Goal: Information Seeking & Learning: Stay updated

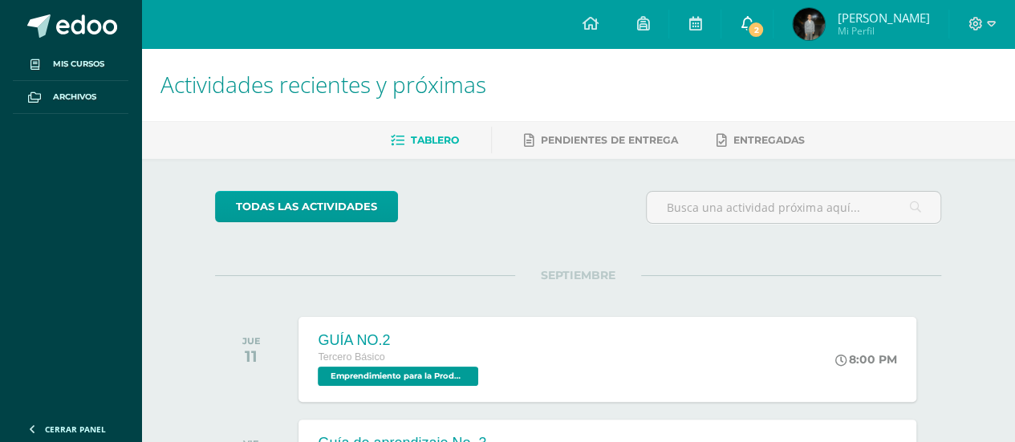
click at [754, 30] on icon at bounding box center [747, 23] width 13 height 14
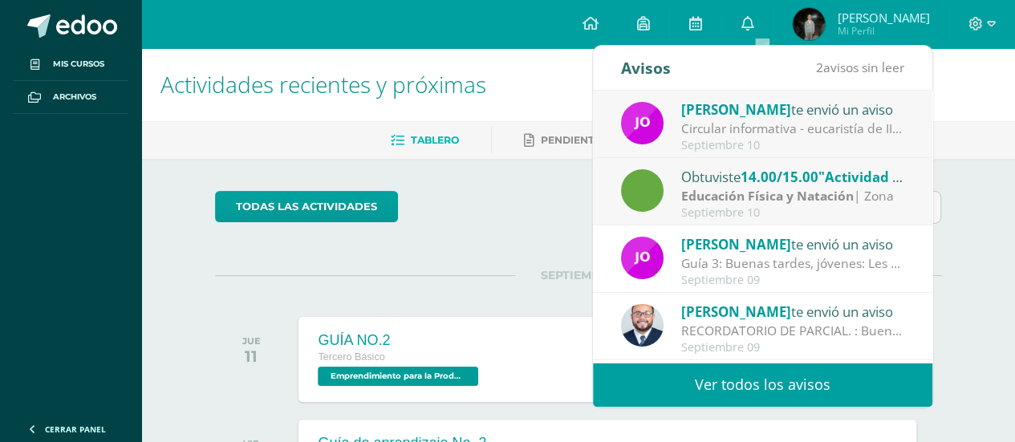
click at [788, 189] on strong "Educación Física y Natación" at bounding box center [767, 196] width 173 height 18
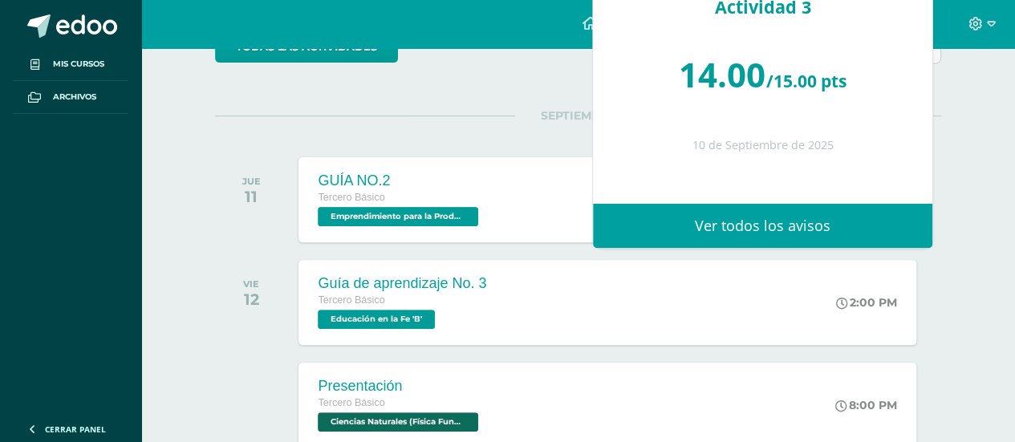
scroll to position [161, 0]
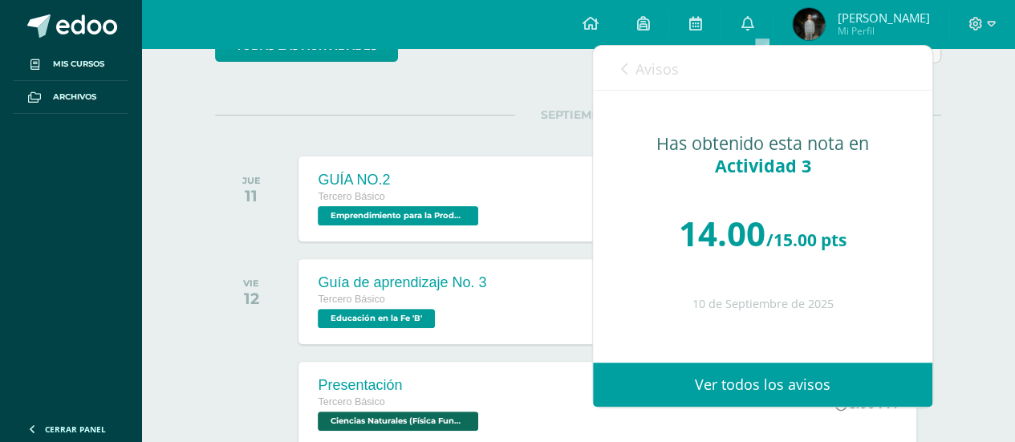
click at [631, 68] on link "Avisos" at bounding box center [650, 69] width 58 height 46
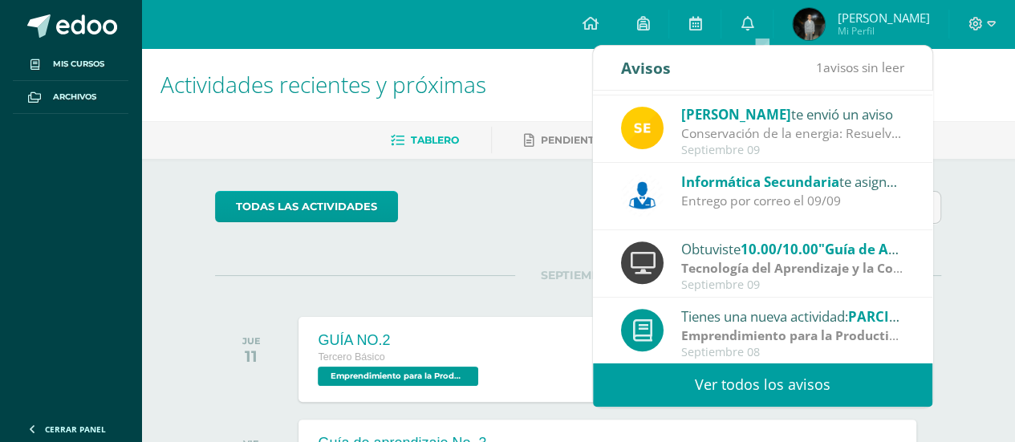
scroll to position [266, 0]
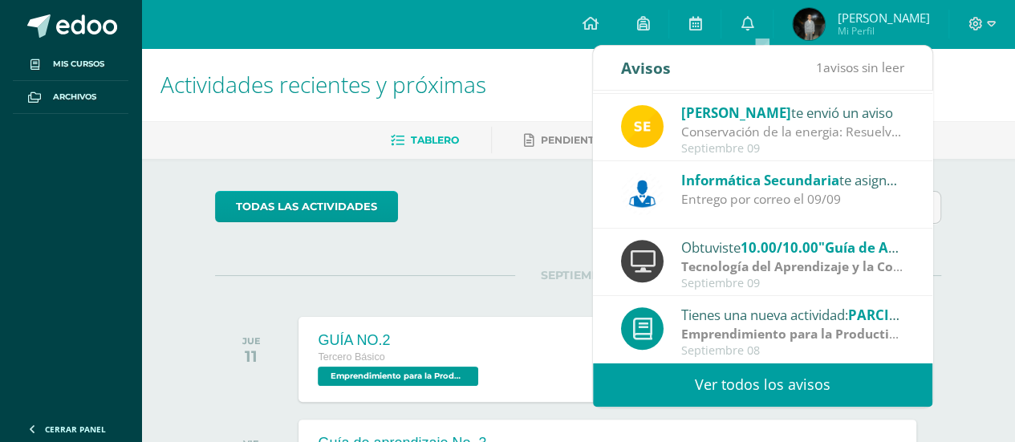
click at [456, 223] on div "todas las Actividades" at bounding box center [363, 214] width 308 height 46
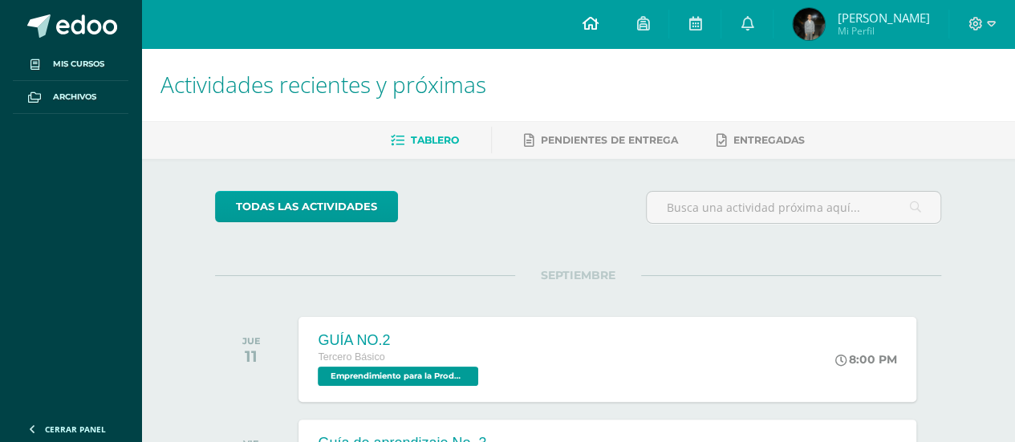
click at [614, 22] on link at bounding box center [590, 24] width 55 height 48
click at [649, 25] on icon at bounding box center [643, 23] width 13 height 14
click at [702, 20] on icon at bounding box center [695, 23] width 13 height 14
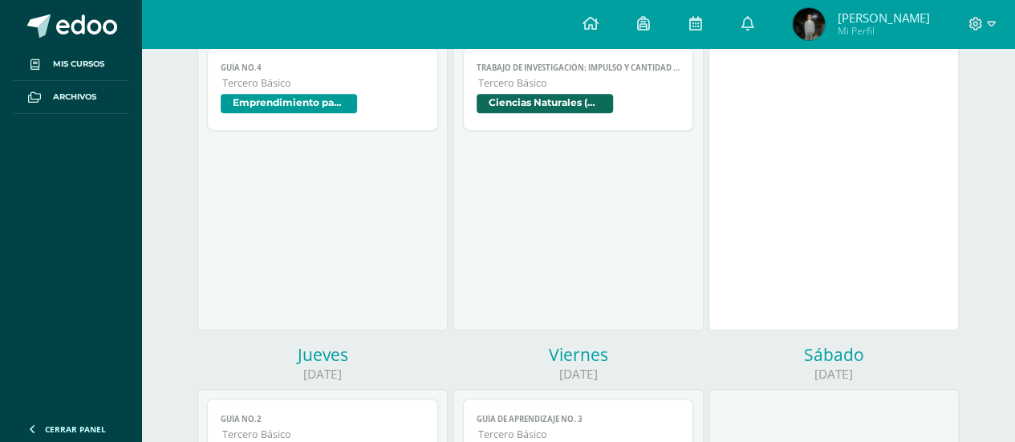
scroll to position [321, 0]
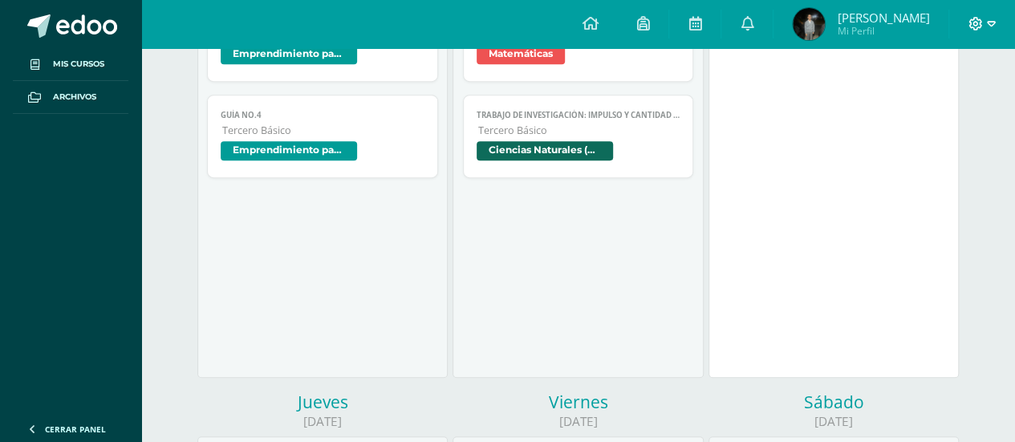
click at [984, 18] on span at bounding box center [982, 24] width 27 height 18
click at [940, 115] on span "Cerrar sesión" at bounding box center [941, 109] width 72 height 15
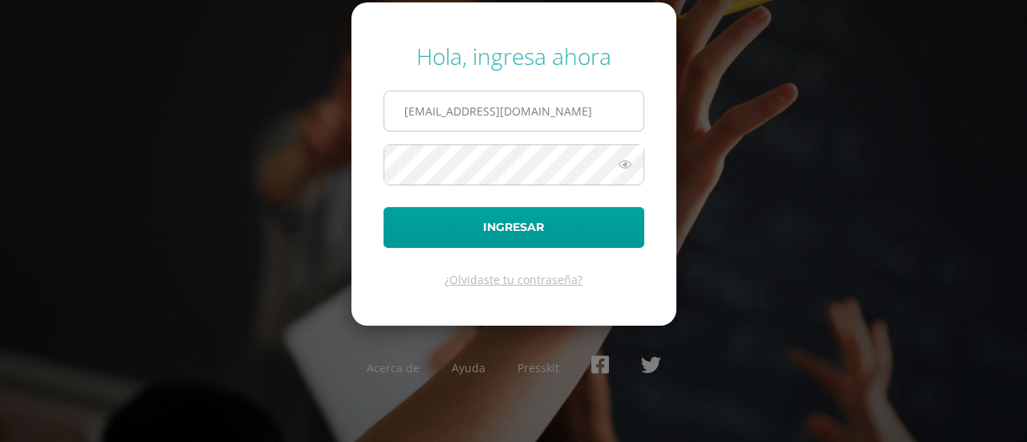
drag, startPoint x: 591, startPoint y: 113, endPoint x: 571, endPoint y: 116, distance: 20.3
click at [589, 113] on input "scalderondb25@gmail.com" at bounding box center [513, 111] width 259 height 39
type input "rcalderondb25@gmail.com"
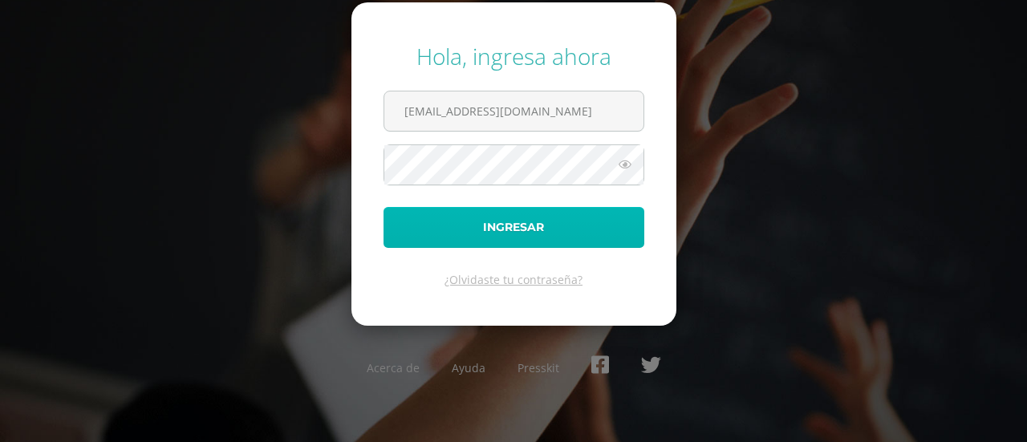
click at [497, 221] on button "Ingresar" at bounding box center [514, 227] width 261 height 41
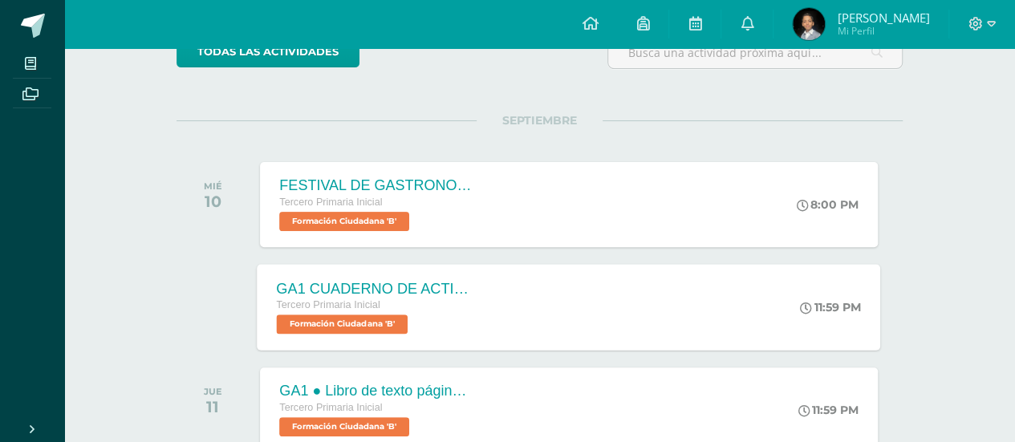
scroll to position [161, 0]
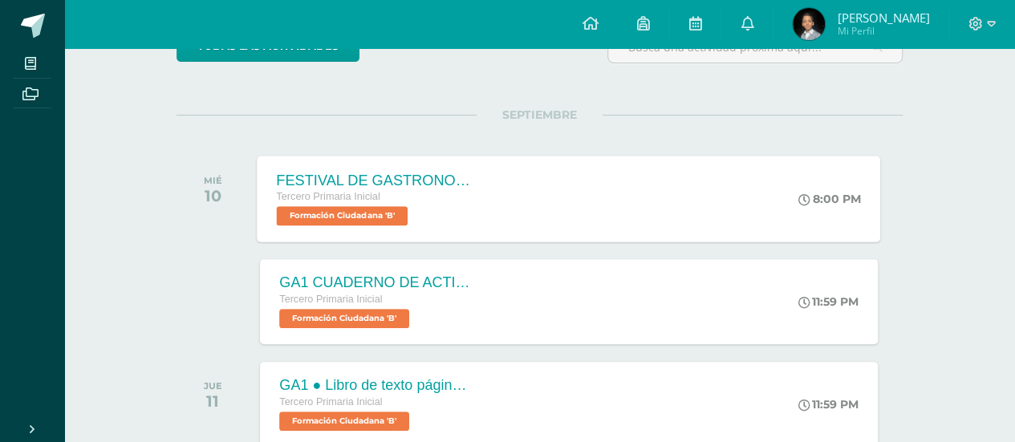
click at [369, 172] on div "FESTIVAL DE GASTRONOMIA" at bounding box center [374, 180] width 194 height 17
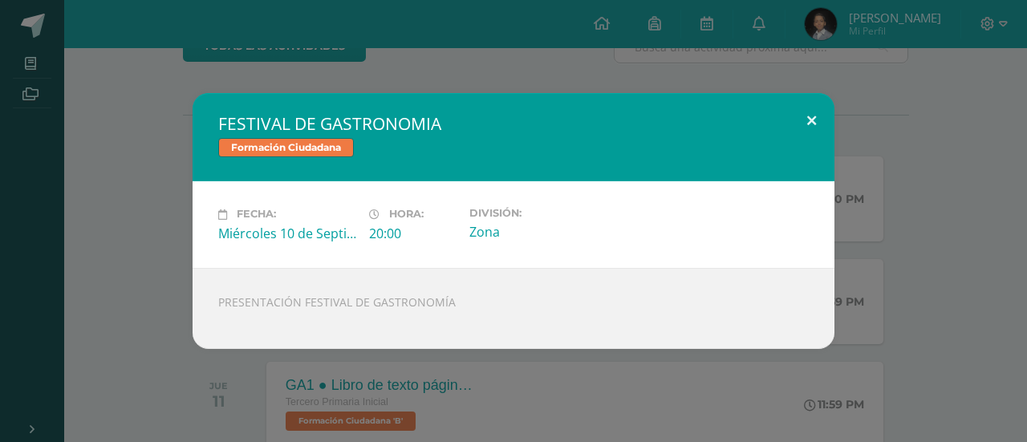
click at [816, 117] on button at bounding box center [812, 120] width 46 height 55
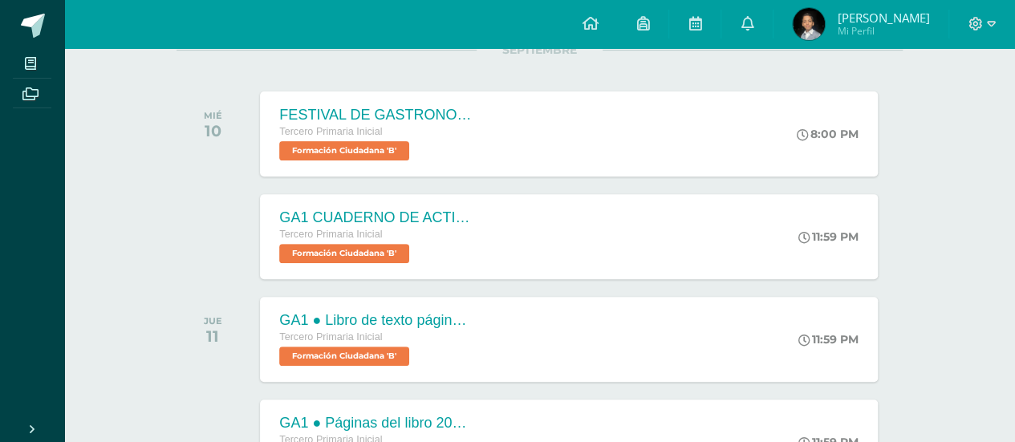
scroll to position [241, 0]
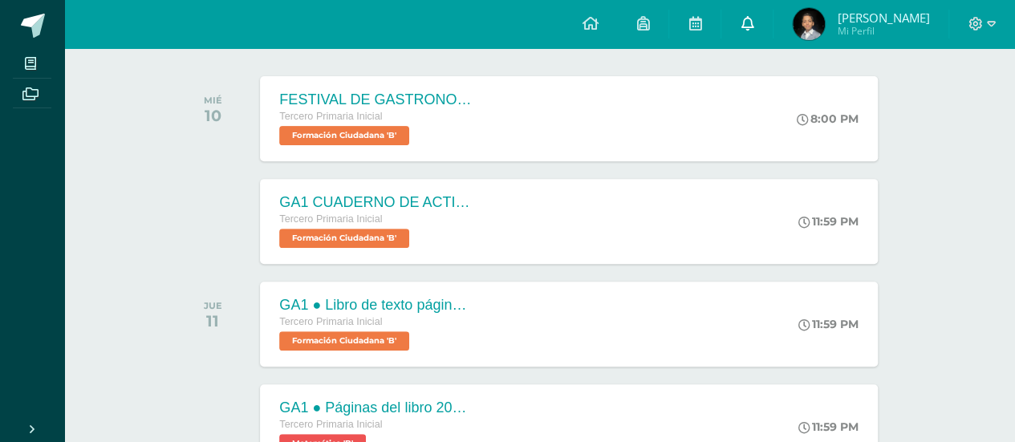
click at [754, 28] on icon at bounding box center [747, 23] width 13 height 14
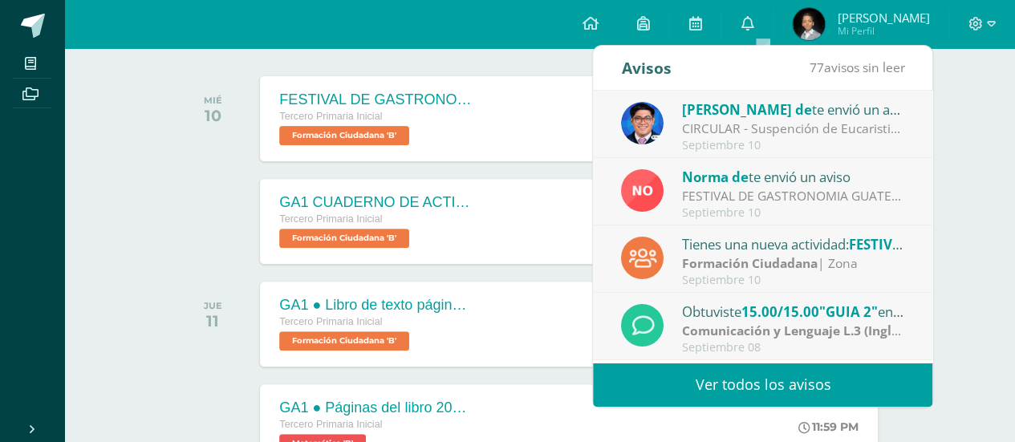
click at [755, 191] on div "FESTIVAL DE GASTRONOMIA GUATEMALTECA: FESTIVAL DE GASTRONOMÍA GUATEMALTECA" at bounding box center [793, 196] width 223 height 18
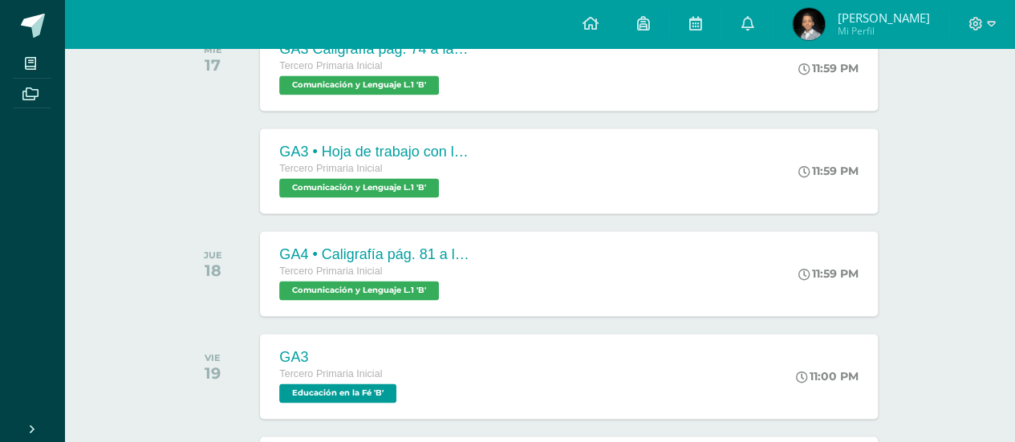
scroll to position [1204, 0]
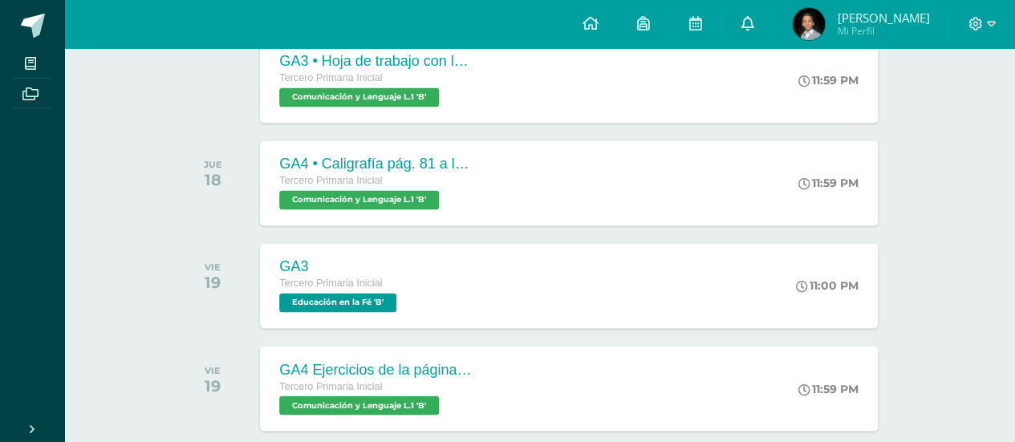
click at [754, 24] on icon at bounding box center [747, 23] width 13 height 14
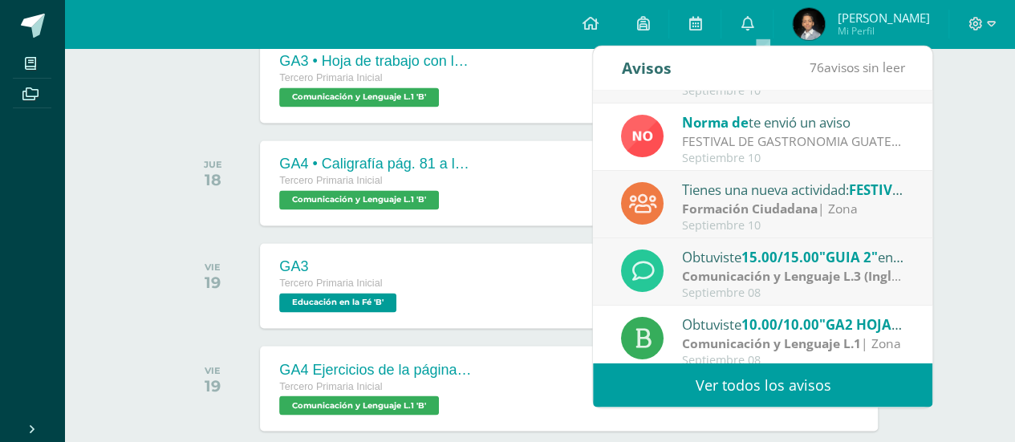
scroll to position [80, 0]
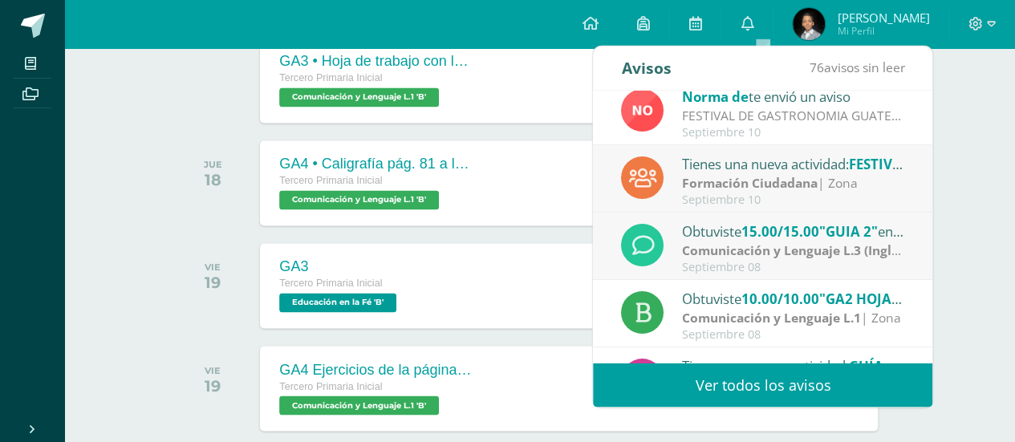
click at [804, 247] on strong "Comunicación y Lenguaje L.3 (Inglés y Laboratorio)" at bounding box center [839, 251] width 315 height 18
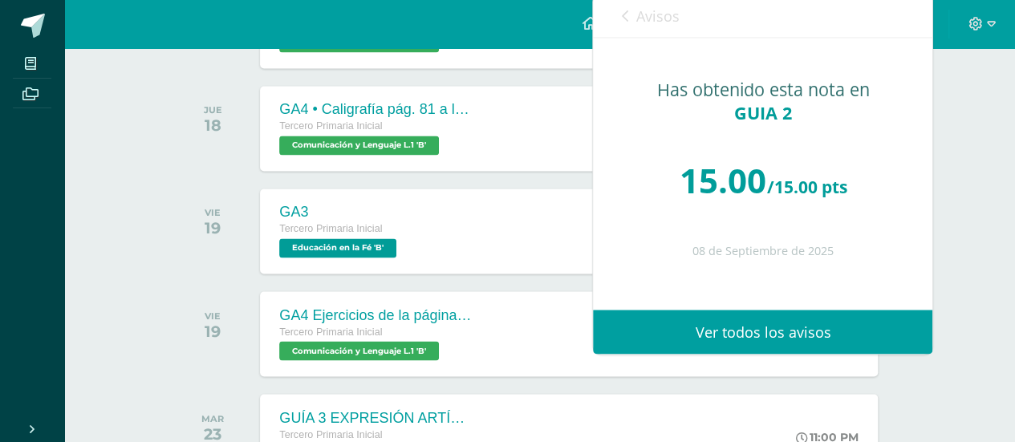
scroll to position [1284, 0]
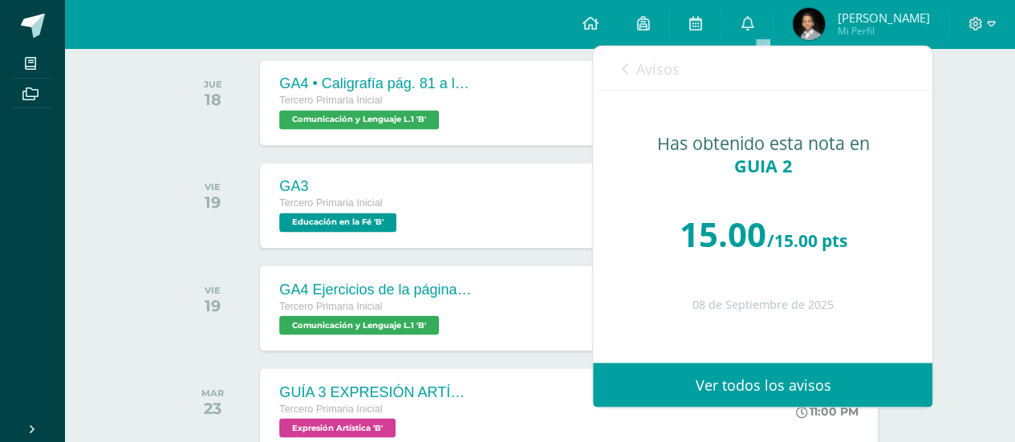
click at [628, 67] on icon at bounding box center [624, 69] width 6 height 13
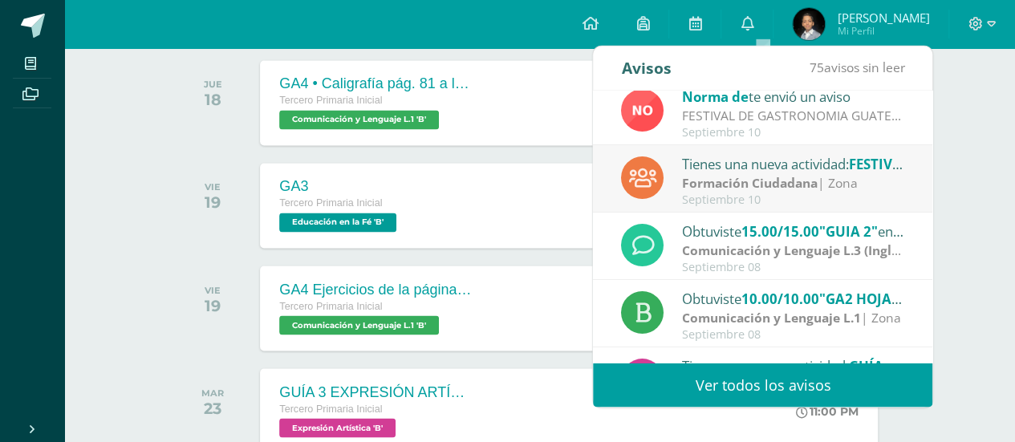
click at [119, 213] on div "Actividades recientes y próximas Tablero Pendientes de entrega Entregadas todas…" at bounding box center [539, 355] width 951 height 3182
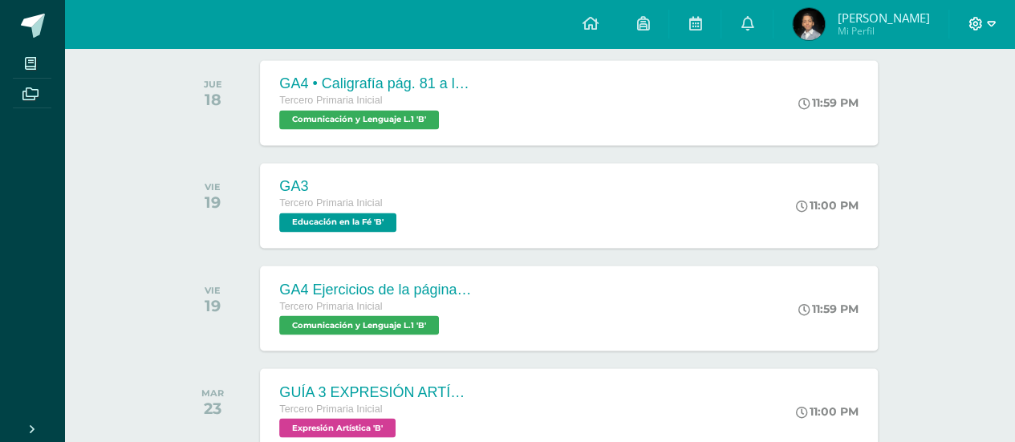
click at [989, 22] on icon at bounding box center [991, 24] width 9 height 6
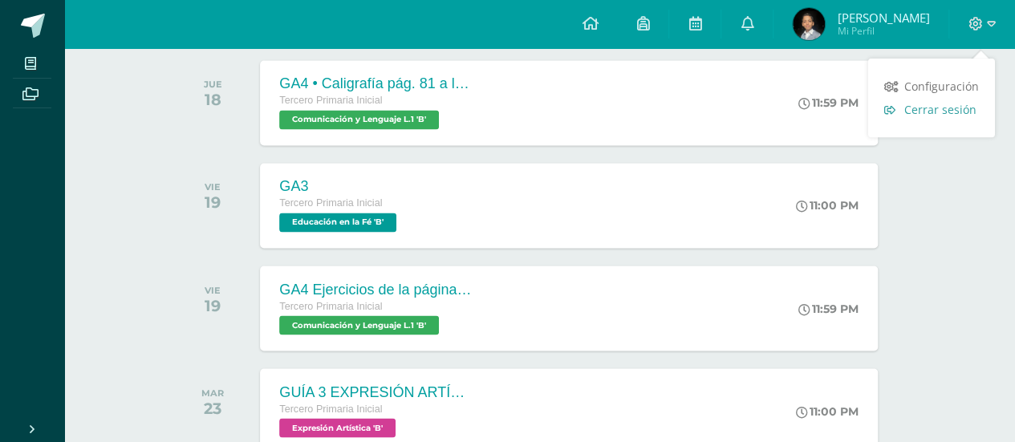
click at [955, 107] on span "Cerrar sesión" at bounding box center [941, 109] width 72 height 15
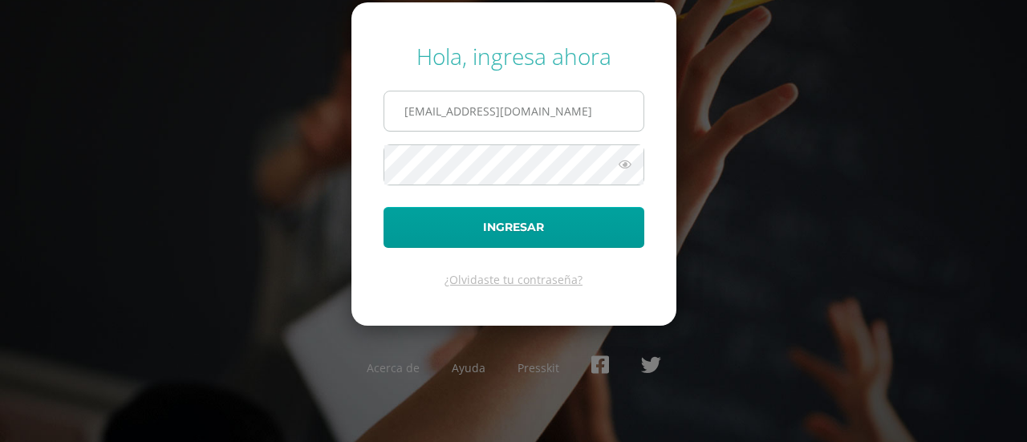
click at [579, 108] on input "rcalderondb25@gmail.com" at bounding box center [513, 111] width 259 height 39
type input "scalderondb25@gmail.com"
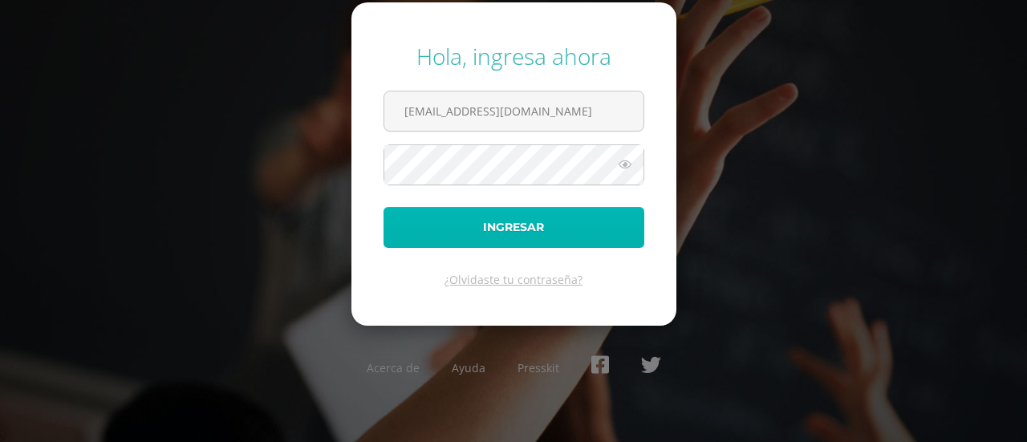
click at [551, 221] on button "Ingresar" at bounding box center [514, 227] width 261 height 41
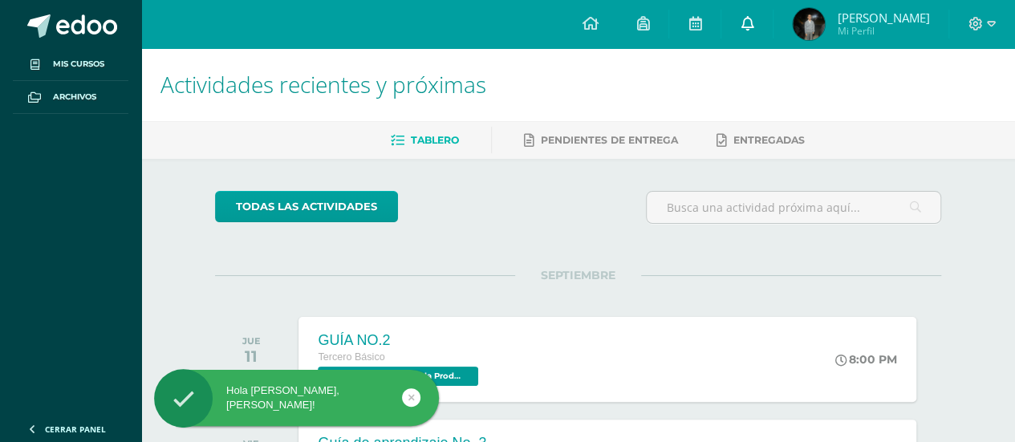
click at [754, 20] on icon at bounding box center [747, 23] width 13 height 14
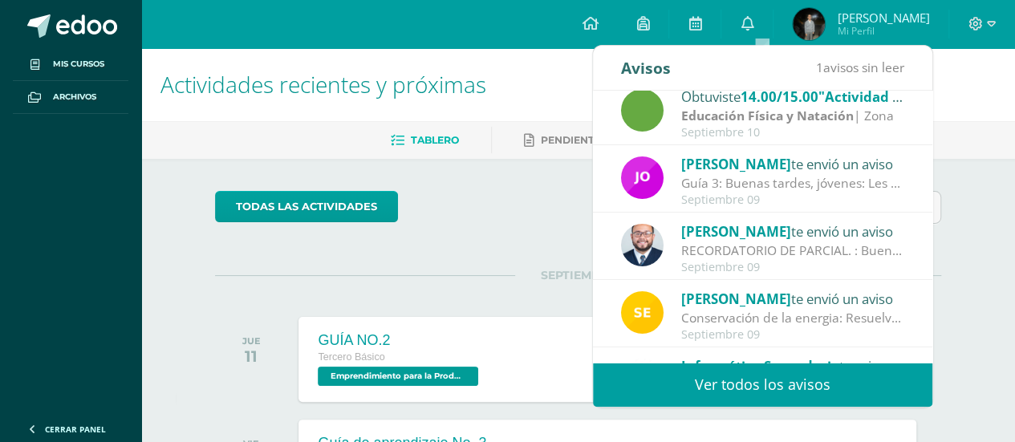
scroll to position [161, 0]
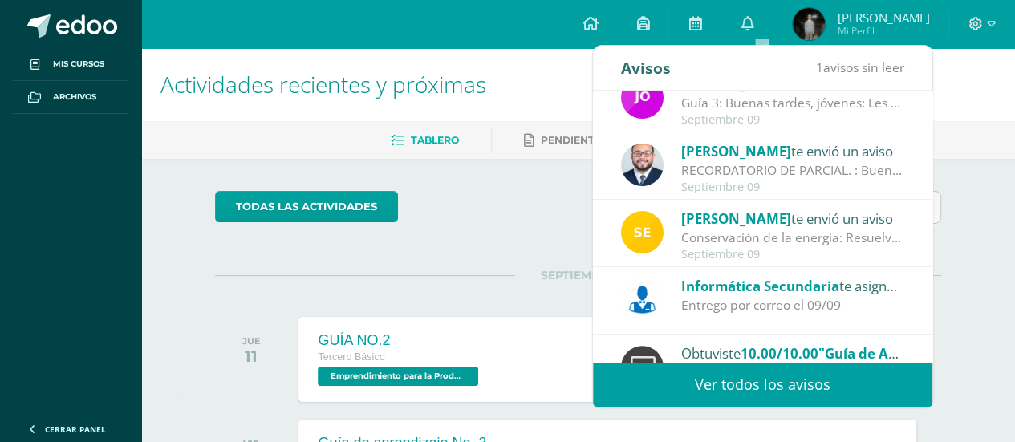
click at [788, 182] on div "Septiembre 09" at bounding box center [792, 188] width 223 height 14
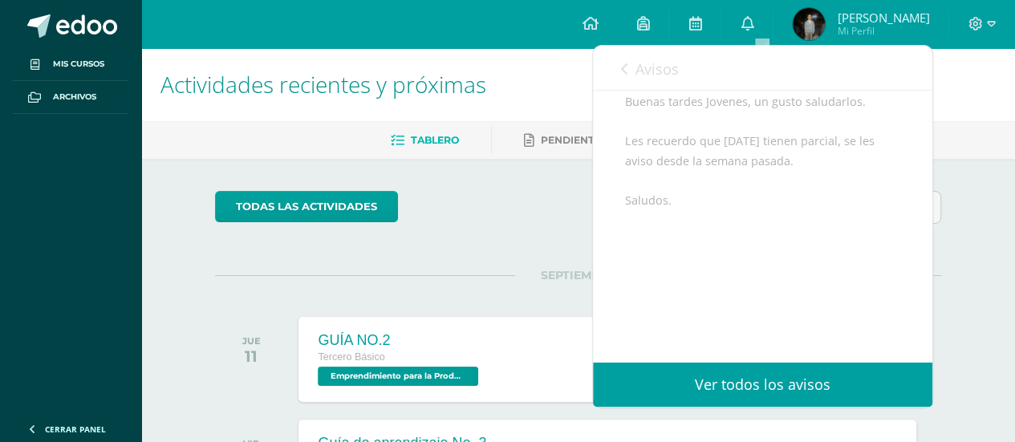
scroll to position [201, 0]
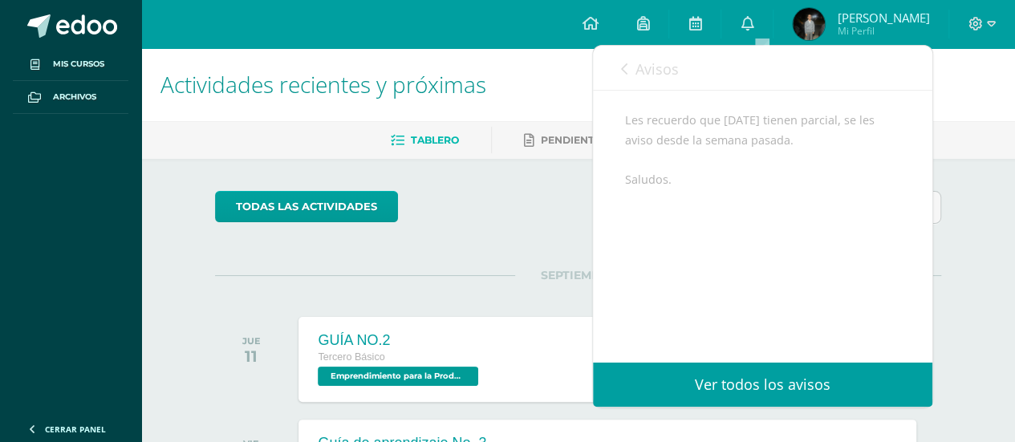
click at [623, 63] on icon at bounding box center [624, 69] width 6 height 13
